Goal: Information Seeking & Learning: Learn about a topic

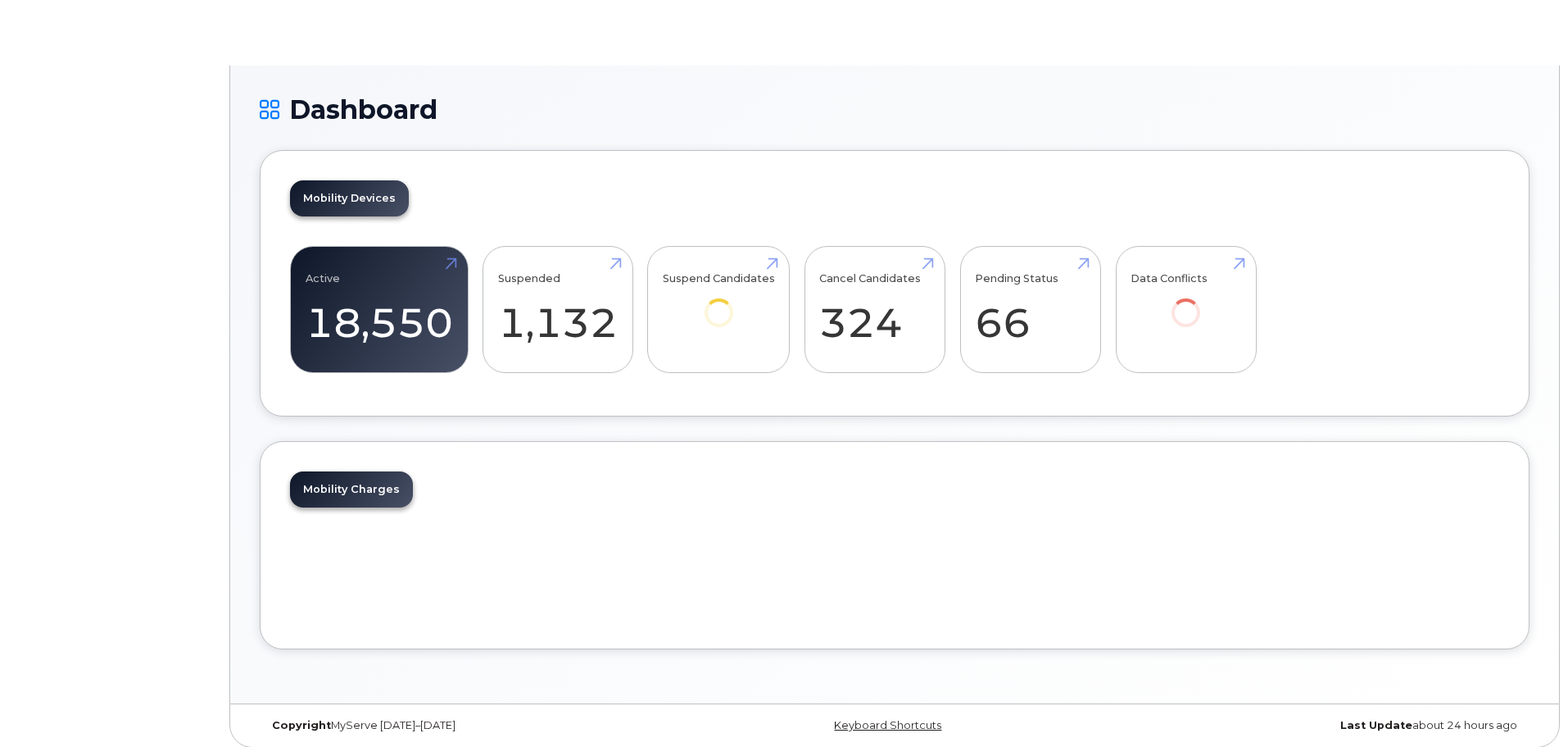
click at [278, 113] on icon at bounding box center [270, 109] width 20 height 28
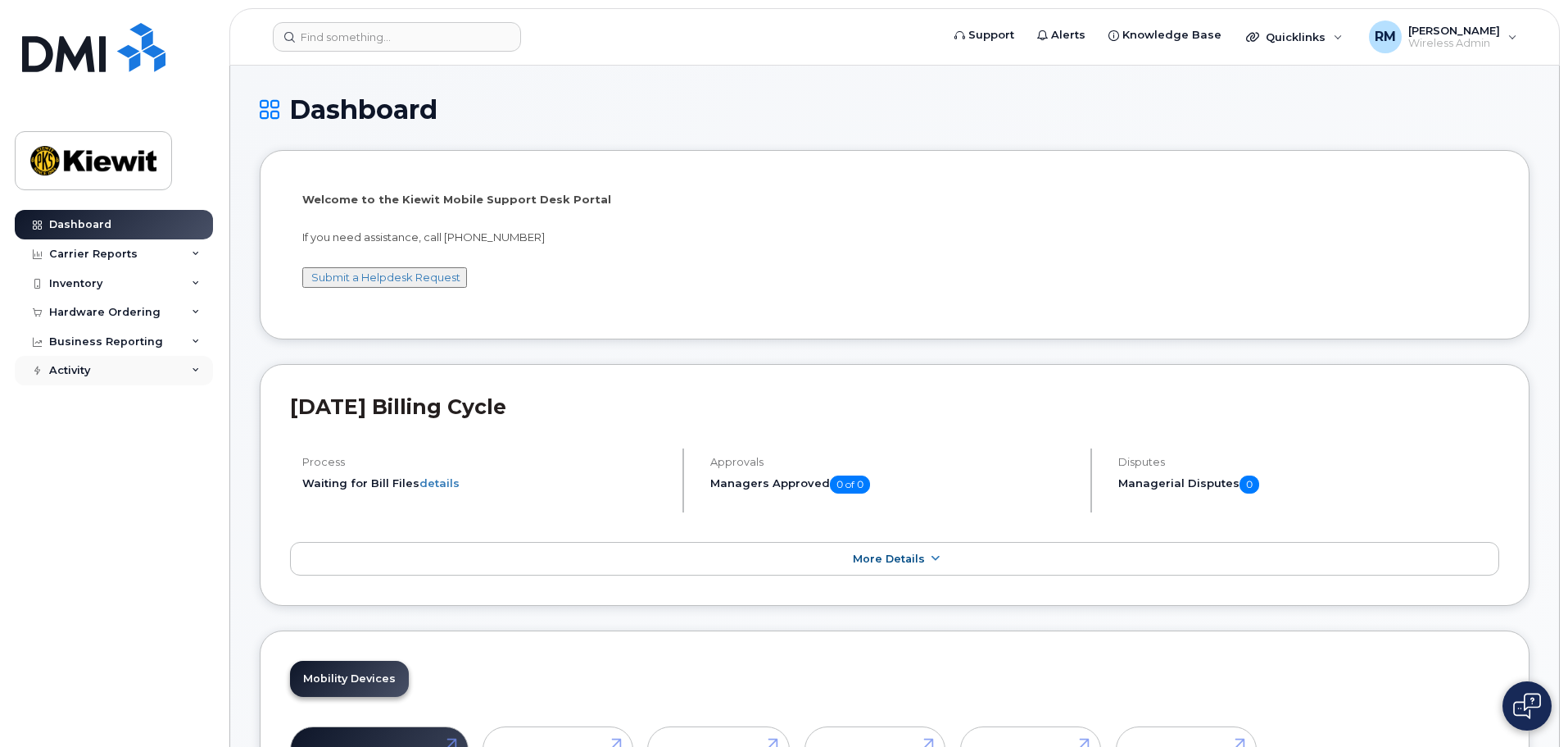
click at [136, 371] on div "Activity" at bounding box center [113, 371] width 198 height 29
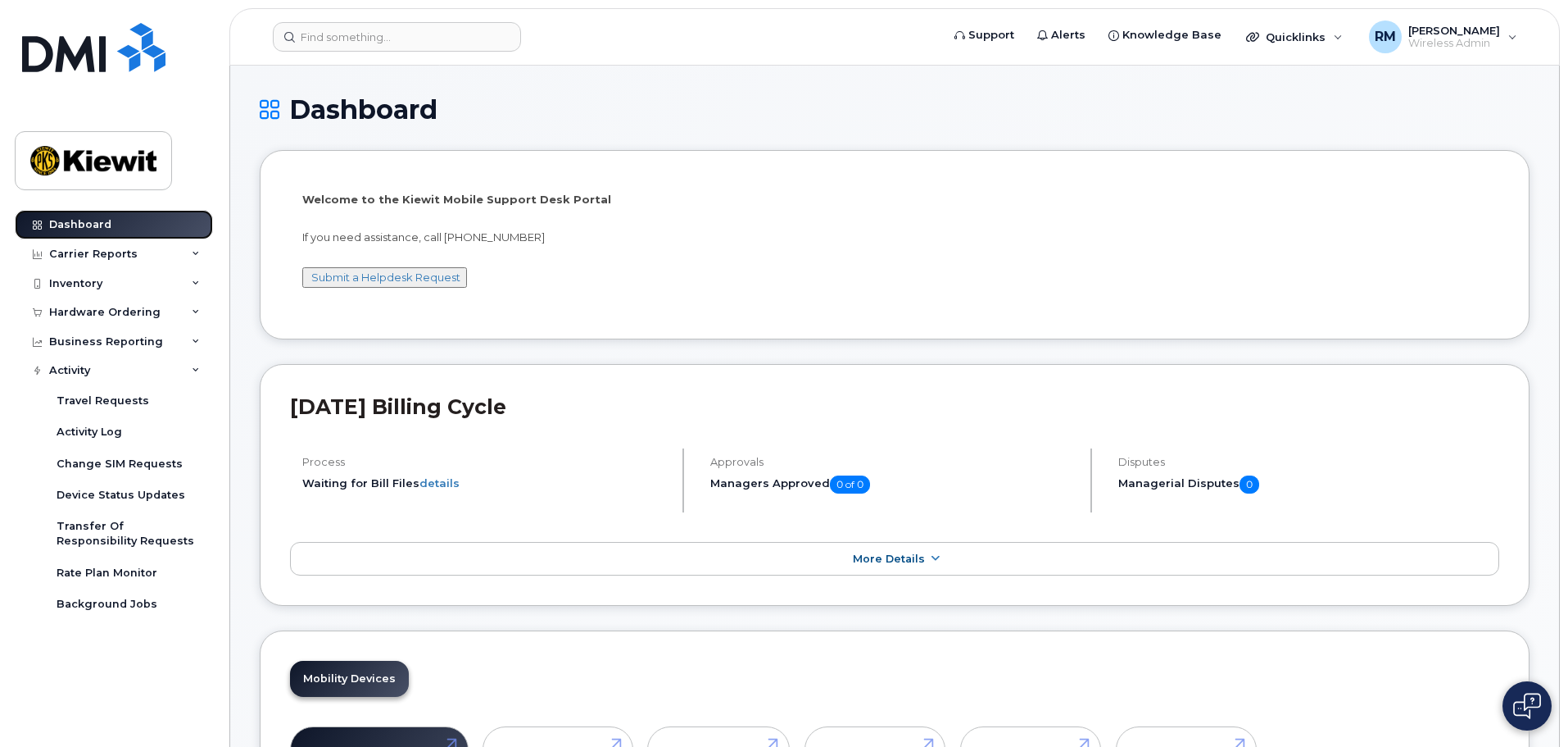
click at [109, 218] on link "Dashboard" at bounding box center [113, 225] width 198 height 29
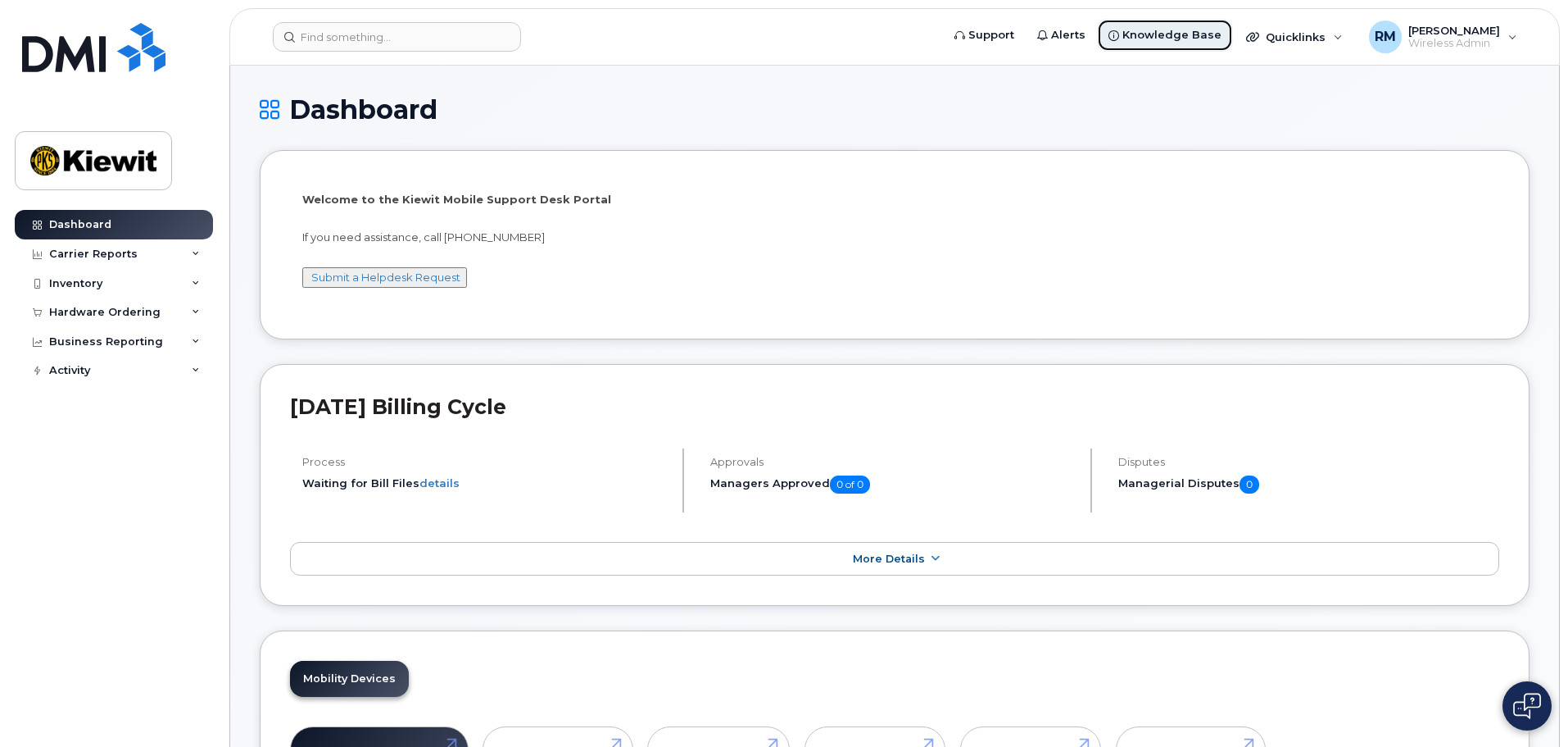
click at [1171, 37] on span "Knowledge Base" at bounding box center [1172, 36] width 99 height 16
